Goal: Information Seeking & Learning: Check status

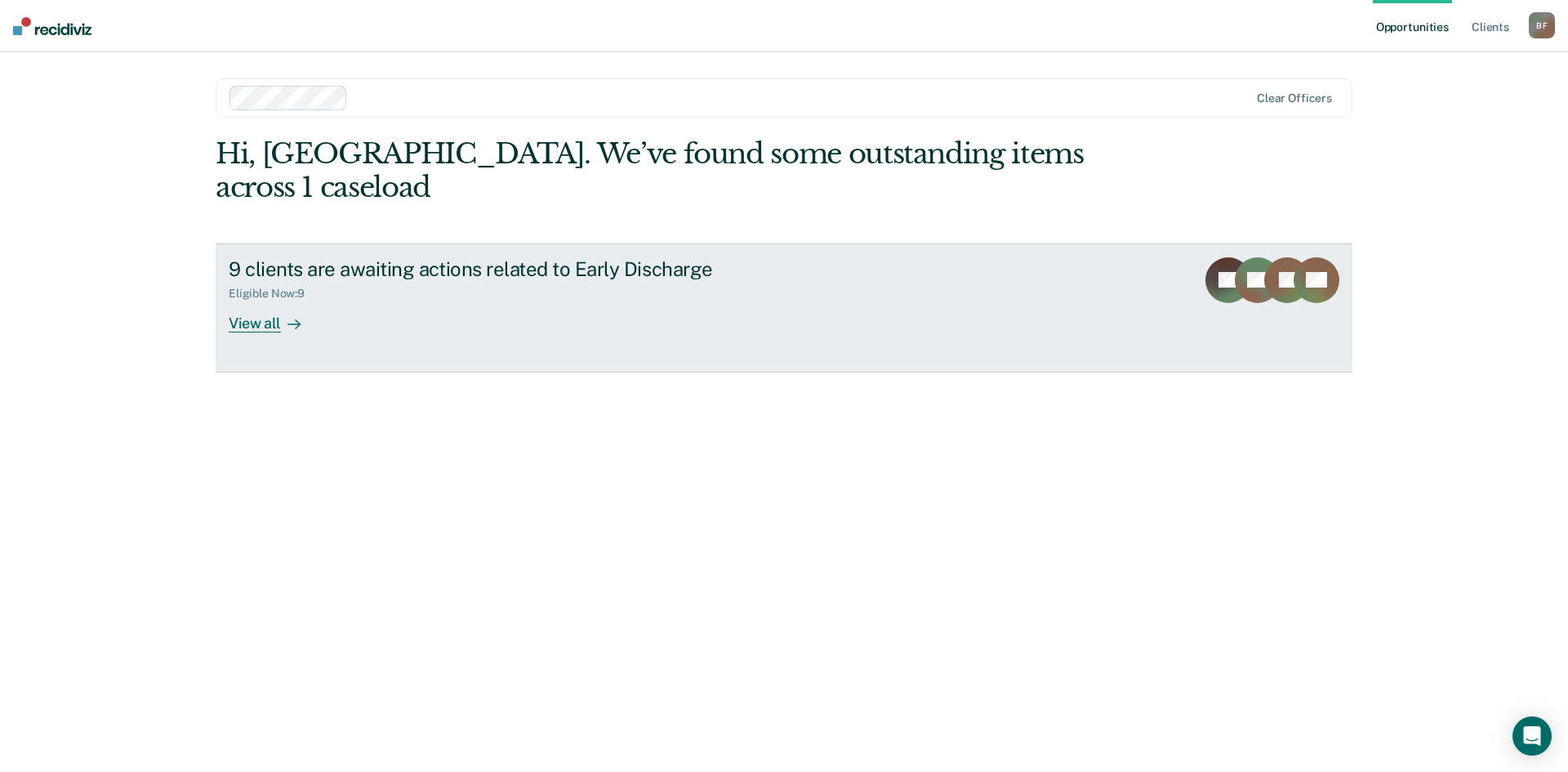
click at [461, 280] on div "Eligible Now : 9" at bounding box center [515, 290] width 573 height 21
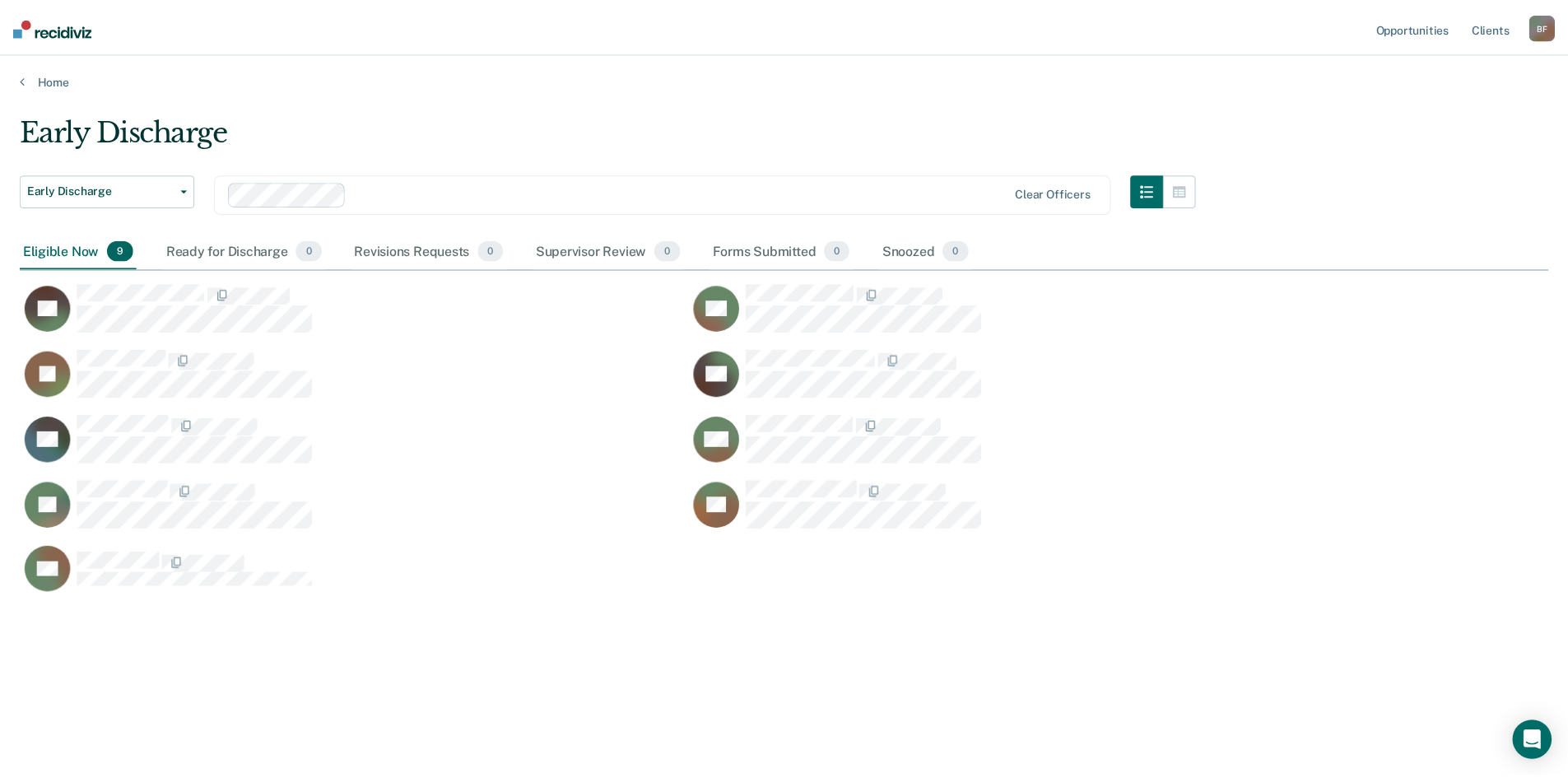
scroll to position [529, 1529]
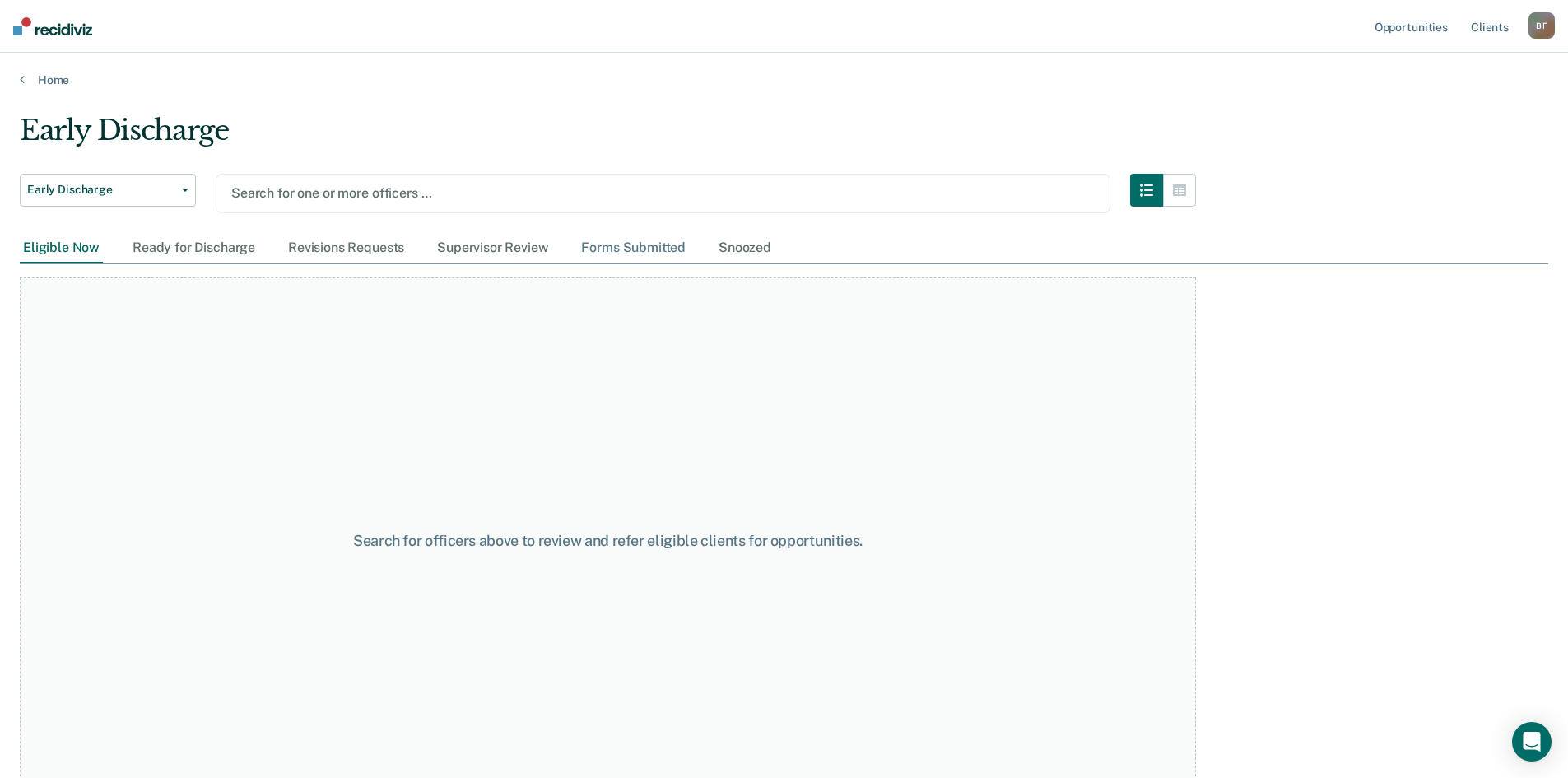
click at [621, 251] on div "Forms Submitted" at bounding box center [633, 248] width 111 height 30
click at [461, 258] on div "Supervisor Review" at bounding box center [493, 248] width 118 height 30
click at [371, 258] on div "Revisions Requests" at bounding box center [346, 248] width 123 height 30
